Goal: Check status: Check status

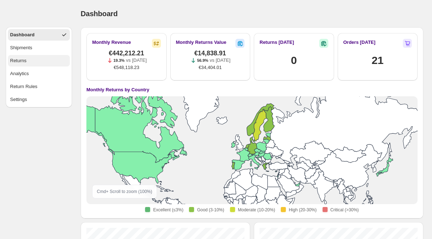
click at [25, 66] on button "Returns" at bounding box center [39, 61] width 62 height 12
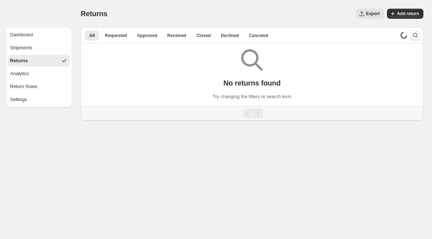
click at [414, 34] on icon "Search and filter results" at bounding box center [415, 35] width 7 height 7
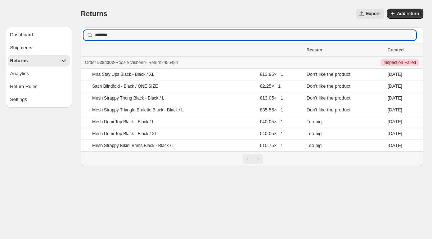
type input "*******"
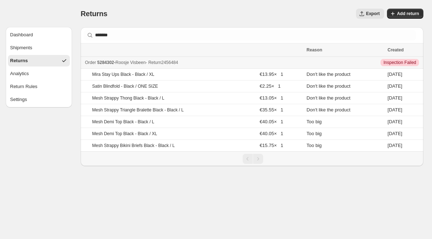
click at [104, 61] on span "5284302" at bounding box center [105, 62] width 17 height 5
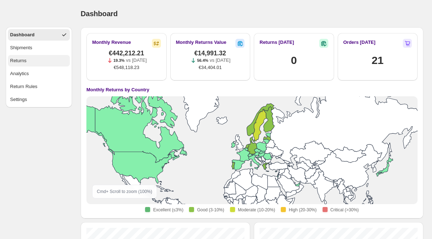
click at [32, 66] on button "Returns" at bounding box center [39, 61] width 62 height 12
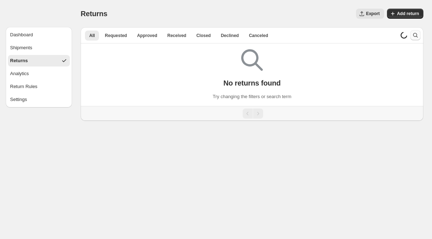
click at [413, 37] on icon "Search and filter results" at bounding box center [415, 35] width 7 height 7
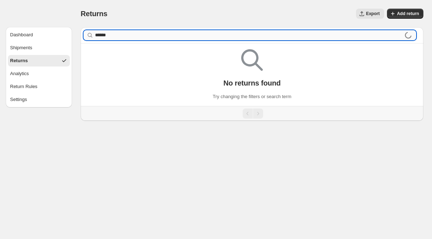
click at [95, 37] on input "******" at bounding box center [250, 35] width 310 height 10
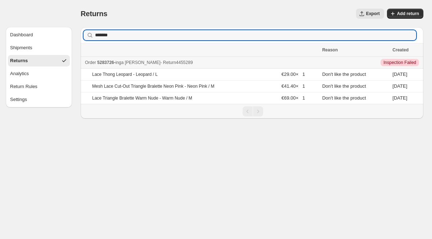
click at [110, 62] on span "5283726" at bounding box center [105, 62] width 17 height 5
click at [283, 36] on input "*******" at bounding box center [249, 35] width 308 height 10
paste input "******"
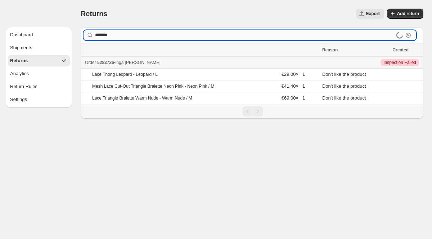
type input "*******"
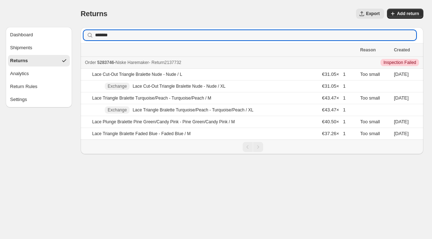
click at [110, 63] on span "5283746" at bounding box center [105, 62] width 17 height 5
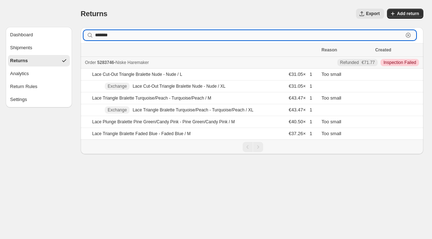
click at [114, 33] on input "*******" at bounding box center [249, 35] width 308 height 10
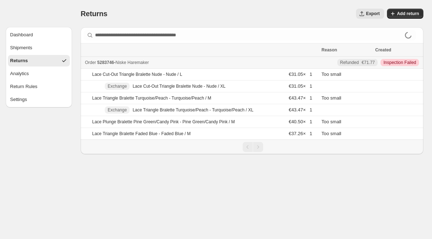
click at [43, 59] on button "Returns" at bounding box center [39, 61] width 62 height 12
click at [22, 48] on div "Shipments" at bounding box center [21, 47] width 22 height 7
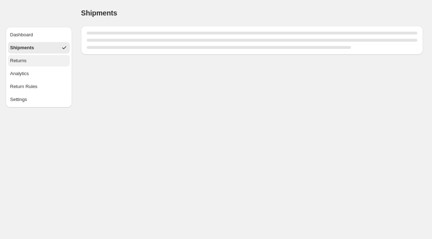
click at [22, 58] on div "Returns" at bounding box center [18, 60] width 17 height 7
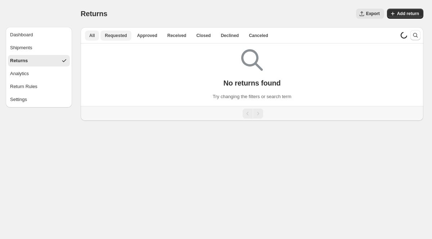
click at [122, 37] on span "Requested" at bounding box center [116, 36] width 22 height 6
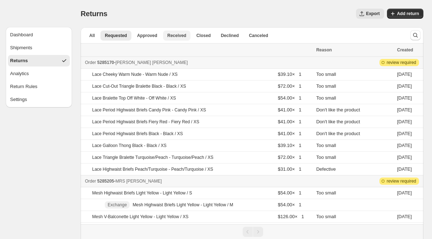
click at [172, 37] on span "Received" at bounding box center [176, 36] width 19 height 6
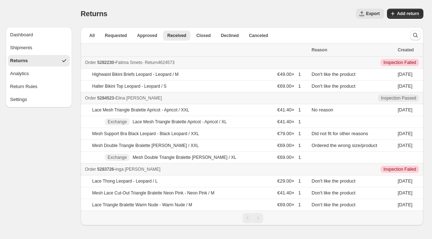
click at [113, 63] on span "5282230" at bounding box center [105, 62] width 17 height 5
click at [106, 97] on span "5284523" at bounding box center [105, 98] width 17 height 5
click at [111, 97] on span "5284523" at bounding box center [105, 98] width 17 height 5
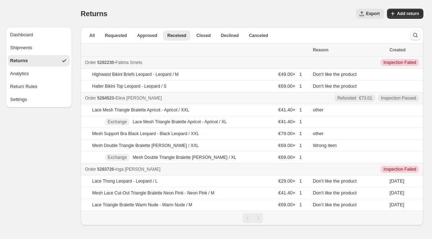
drag, startPoint x: 102, startPoint y: 62, endPoint x: 107, endPoint y: 111, distance: 48.8
click at [107, 111] on tbody "Order 5282230 - Fatima Smets - Return 4624573 Critical Inspection Failed Highwa…" at bounding box center [252, 134] width 343 height 154
click at [105, 168] on span "5283726" at bounding box center [105, 169] width 17 height 5
click at [44, 60] on button "Returns" at bounding box center [39, 61] width 62 height 12
click at [37, 48] on button "Shipments" at bounding box center [39, 48] width 62 height 12
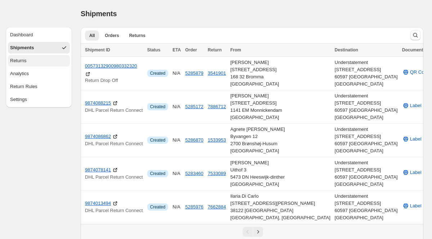
click at [37, 61] on button "Returns" at bounding box center [39, 61] width 62 height 12
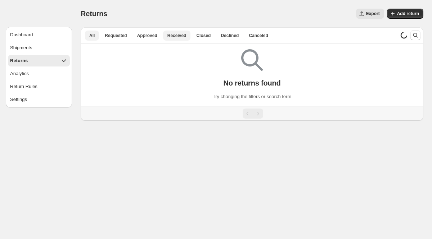
click at [180, 33] on span "Received" at bounding box center [176, 36] width 19 height 6
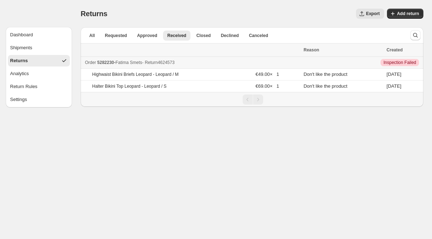
click at [112, 63] on span "5282230" at bounding box center [105, 62] width 17 height 5
click at [32, 49] on div "Shipments" at bounding box center [21, 47] width 22 height 7
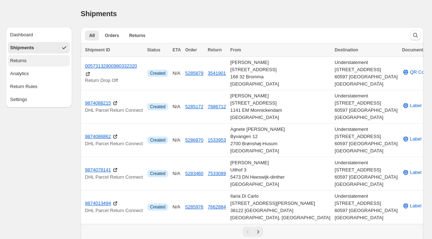
click at [27, 64] on button "Returns" at bounding box center [39, 61] width 62 height 12
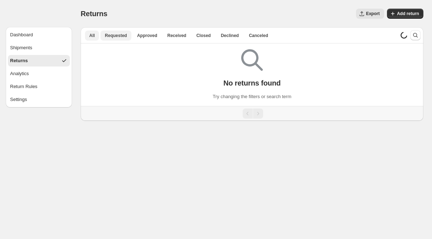
click at [115, 34] on span "Requested" at bounding box center [116, 36] width 22 height 6
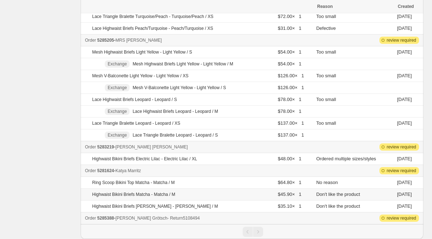
scroll to position [141, 0]
click at [105, 218] on span "5285388" at bounding box center [105, 218] width 17 height 5
click at [112, 149] on span "5283219" at bounding box center [105, 147] width 17 height 5
click at [107, 42] on span "5285205" at bounding box center [105, 40] width 17 height 5
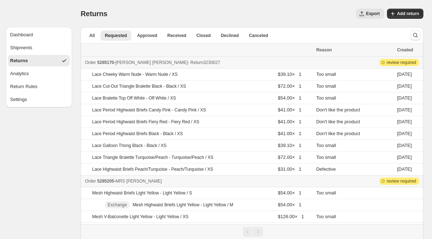
click at [109, 62] on span "5285170" at bounding box center [105, 62] width 17 height 5
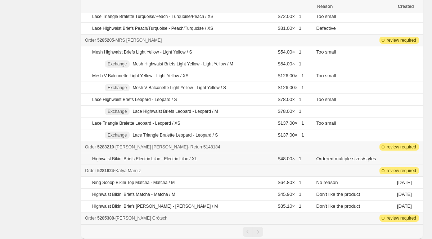
scroll to position [141, 0]
click at [104, 144] on div "Order 5283219 - Dana Costello - Return 5148184" at bounding box center [198, 147] width 227 height 7
click at [111, 42] on span "5285205" at bounding box center [105, 40] width 17 height 5
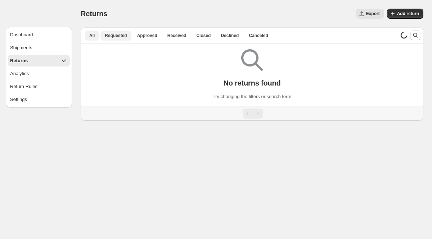
click at [115, 33] on span "Requested" at bounding box center [116, 36] width 22 height 6
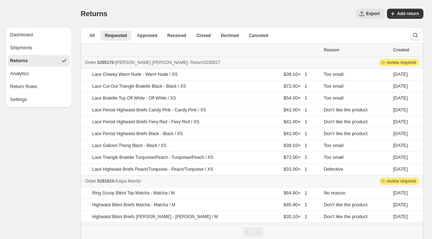
click at [113, 62] on span "5285170" at bounding box center [105, 62] width 17 height 5
